Goal: Transaction & Acquisition: Book appointment/travel/reservation

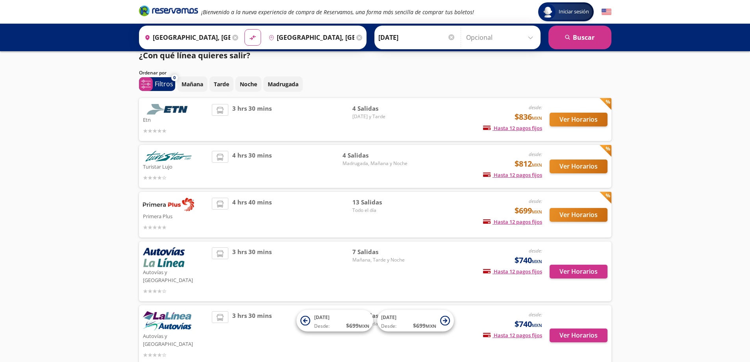
scroll to position [41, 0]
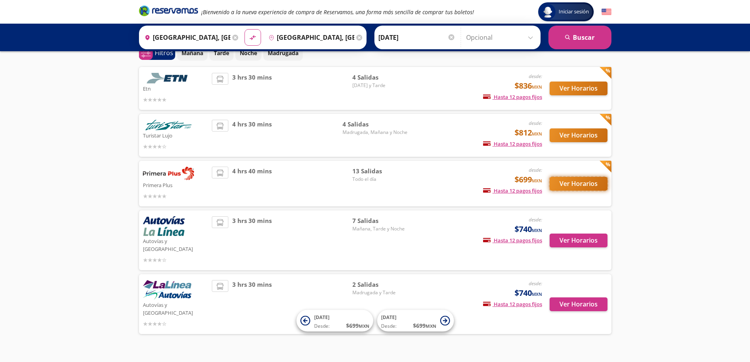
click at [579, 186] on button "Ver Horarios" at bounding box center [579, 184] width 58 height 14
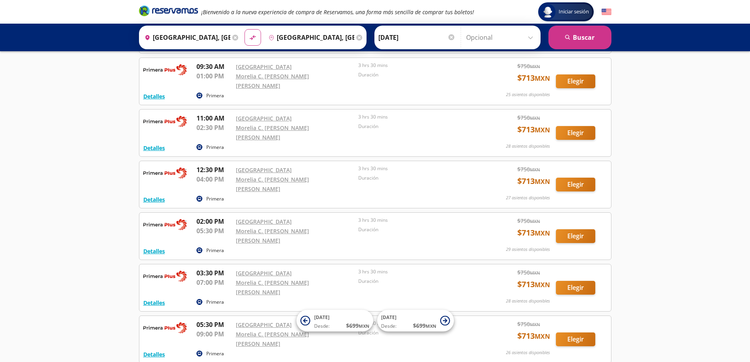
scroll to position [385, 0]
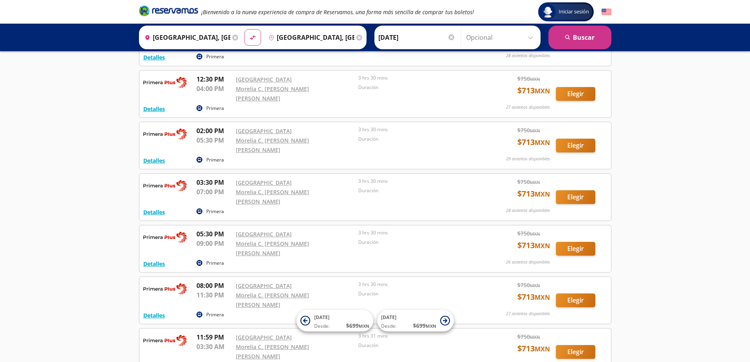
drag, startPoint x: 157, startPoint y: 302, endPoint x: 136, endPoint y: 293, distance: 23.0
click at [128, 288] on div "Iniciar sesión Iniciar sesión ¡Bienvenido a la nueva experiencia de compra de R…" at bounding box center [375, 32] width 750 height 835
click at [150, 361] on button "Detalles" at bounding box center [154, 367] width 22 height 8
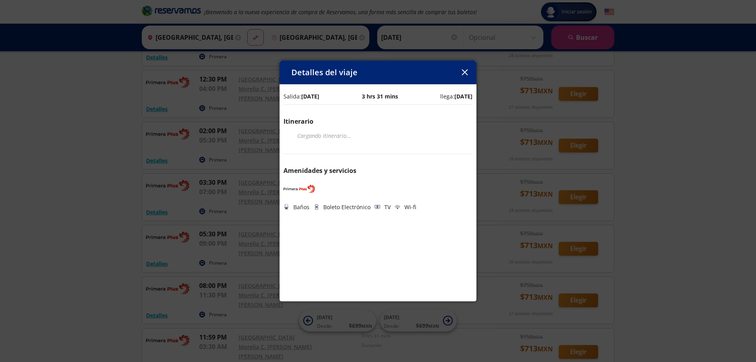
drag, startPoint x: 304, startPoint y: 96, endPoint x: 338, endPoint y: 96, distance: 34.3
click at [338, 96] on div "Salida: [DATE] 3 hrs 31 mins llega: [DATE]" at bounding box center [378, 96] width 189 height 8
click at [468, 72] on button "button" at bounding box center [465, 73] width 12 height 12
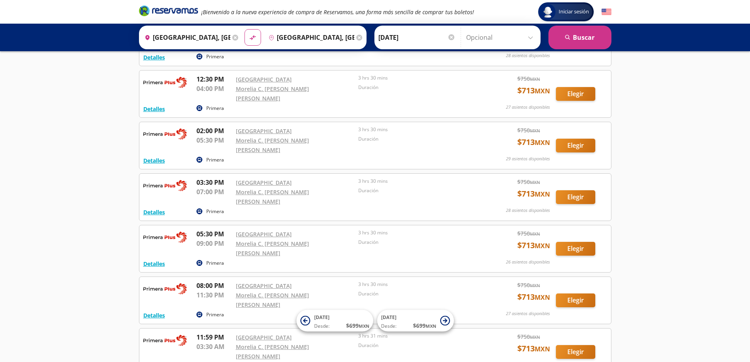
scroll to position [406, 0]
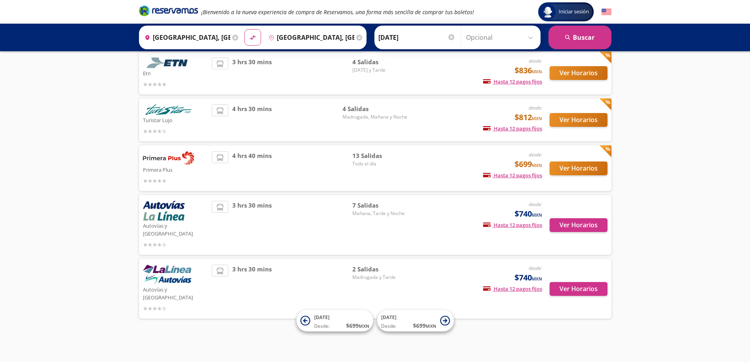
scroll to position [41, 0]
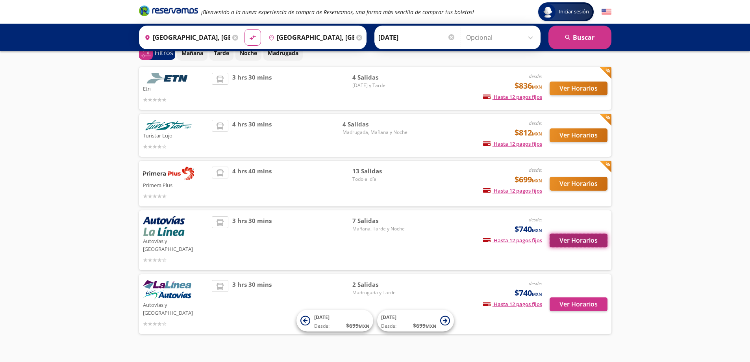
click at [591, 237] on button "Ver Horarios" at bounding box center [579, 241] width 58 height 14
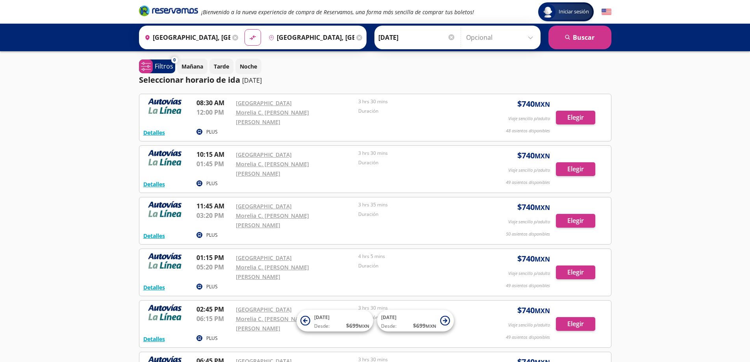
scroll to position [102, 0]
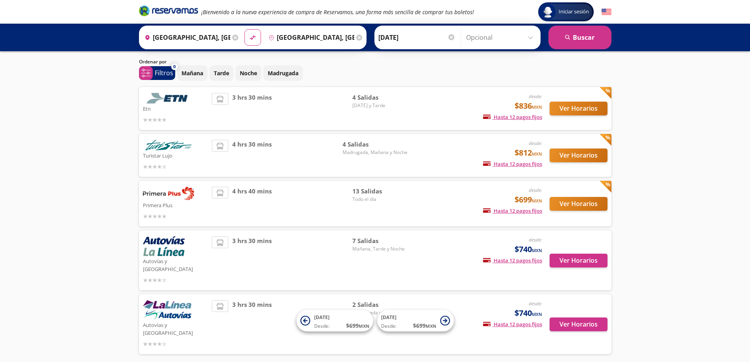
scroll to position [1, 0]
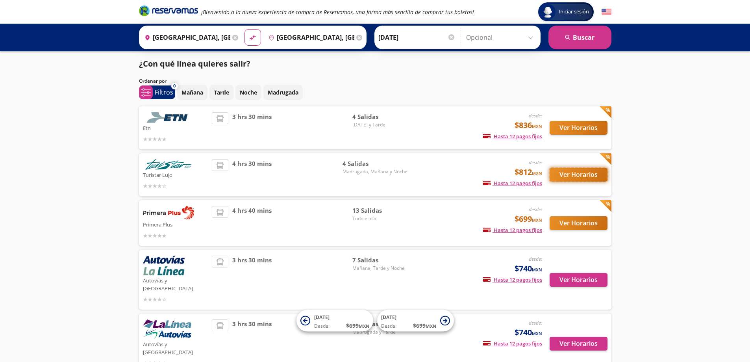
click at [585, 173] on button "Ver Horarios" at bounding box center [579, 175] width 58 height 14
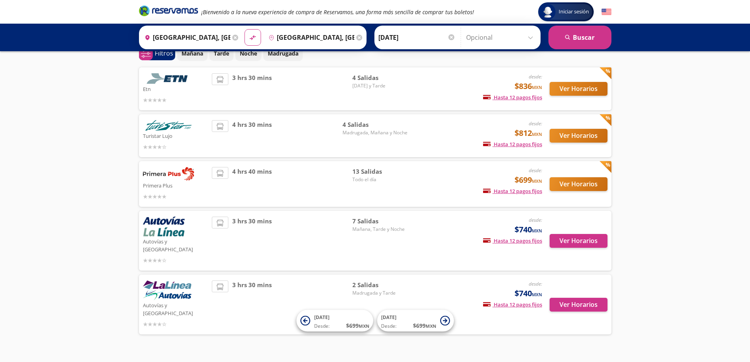
scroll to position [41, 0]
